Goal: Information Seeking & Learning: Learn about a topic

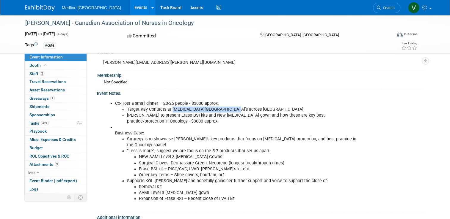
click at [36, 9] on img at bounding box center [40, 8] width 30 height 6
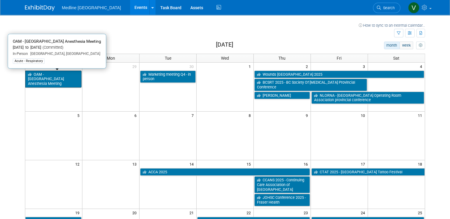
click at [65, 78] on link "OAM - [GEOGRAPHIC_DATA] Anesthesia Meeting" at bounding box center [53, 79] width 56 height 17
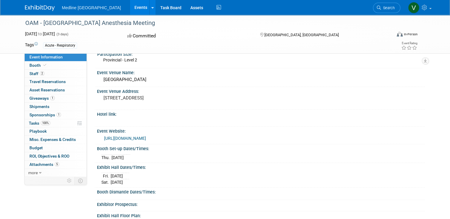
scroll to position [273, 0]
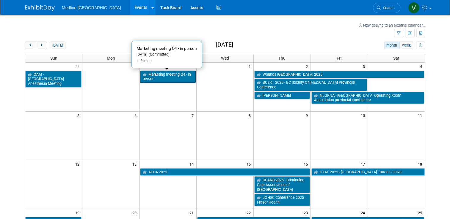
click at [174, 78] on link "Marketing meeting Q4 - in person" at bounding box center [168, 77] width 56 height 12
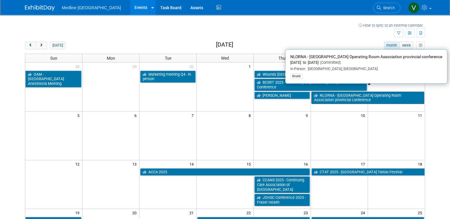
click at [333, 96] on link "NLORNA - [GEOGRAPHIC_DATA] Operating Room Association provincial conference" at bounding box center [367, 98] width 113 height 12
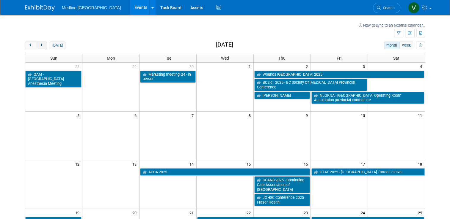
click at [38, 48] on button "next" at bounding box center [41, 46] width 11 height 8
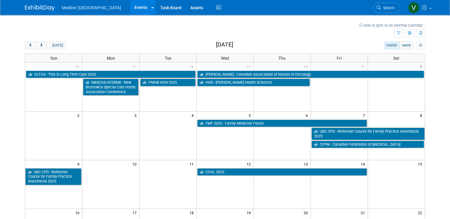
scroll to position [59, 0]
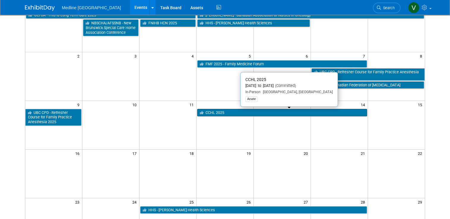
click at [219, 112] on link "CCHL 2025" at bounding box center [282, 113] width 170 height 8
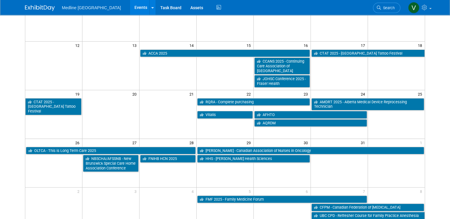
scroll to position [149, 0]
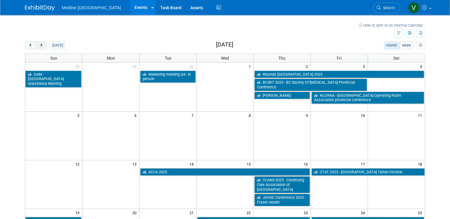
click at [36, 45] on button "next" at bounding box center [41, 46] width 11 height 8
click at [40, 43] on button "next" at bounding box center [41, 46] width 11 height 8
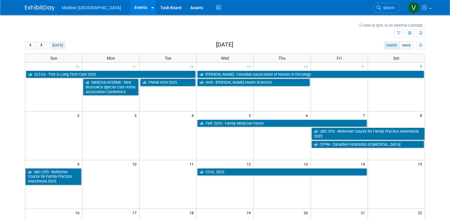
click at [50, 47] on button "[DATE]" at bounding box center [58, 46] width 16 height 8
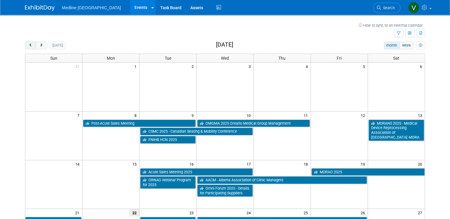
click at [27, 48] on button "prev" at bounding box center [30, 46] width 11 height 8
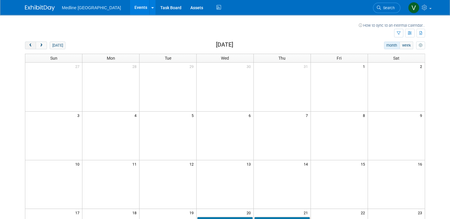
click at [27, 48] on button "prev" at bounding box center [30, 46] width 11 height 8
click at [36, 48] on button "next" at bounding box center [41, 46] width 11 height 8
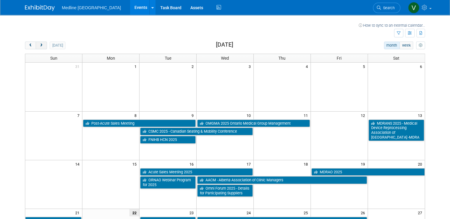
click at [37, 48] on button "next" at bounding box center [41, 46] width 11 height 8
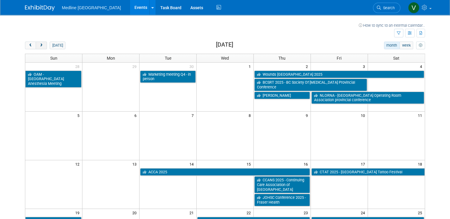
click at [40, 49] on button "next" at bounding box center [41, 46] width 11 height 8
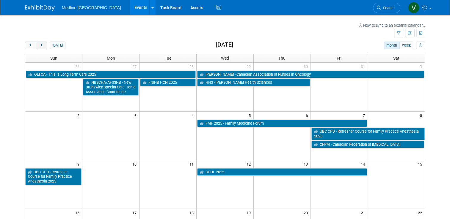
click at [40, 49] on button "next" at bounding box center [41, 46] width 11 height 8
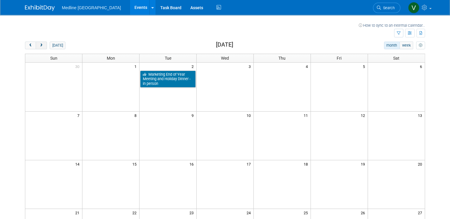
click at [40, 49] on button "next" at bounding box center [41, 46] width 11 height 8
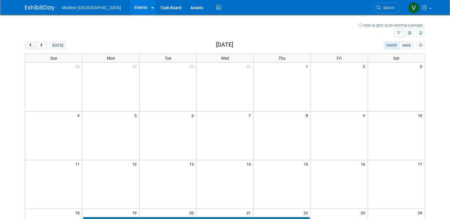
click at [29, 48] on button "prev" at bounding box center [30, 46] width 11 height 8
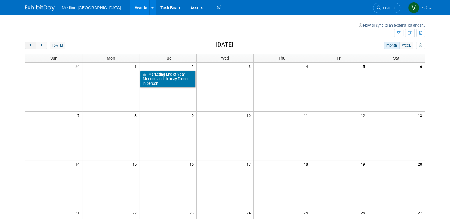
click at [28, 46] on span "prev" at bounding box center [30, 46] width 4 height 4
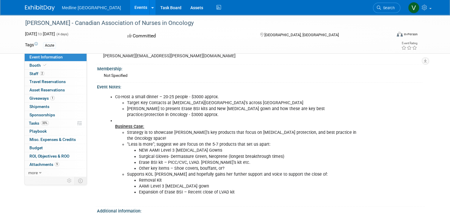
scroll to position [327, 0]
